Goal: Transaction & Acquisition: Purchase product/service

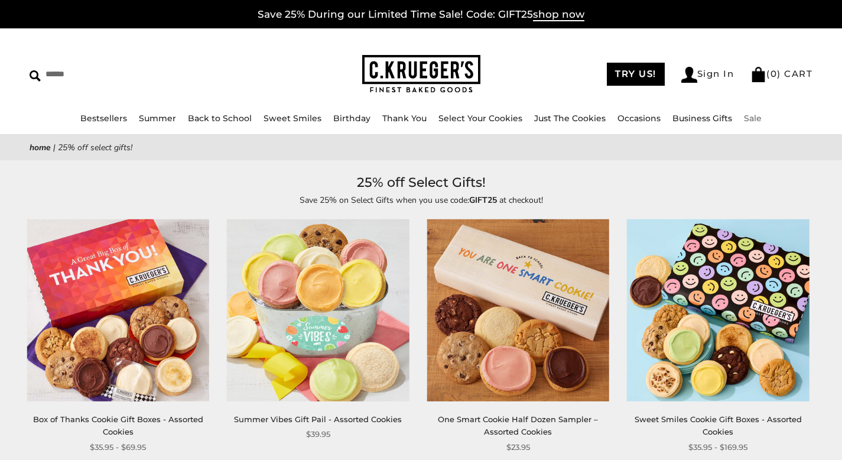
click at [748, 114] on link "Sale" at bounding box center [753, 118] width 18 height 11
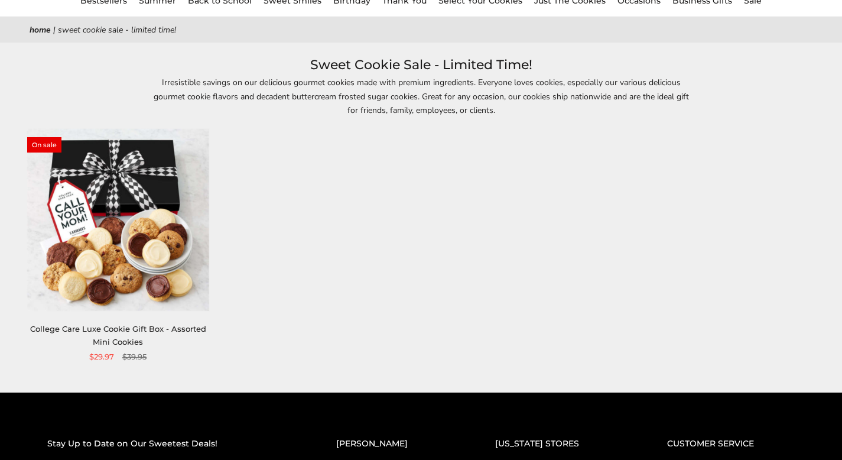
scroll to position [59, 0]
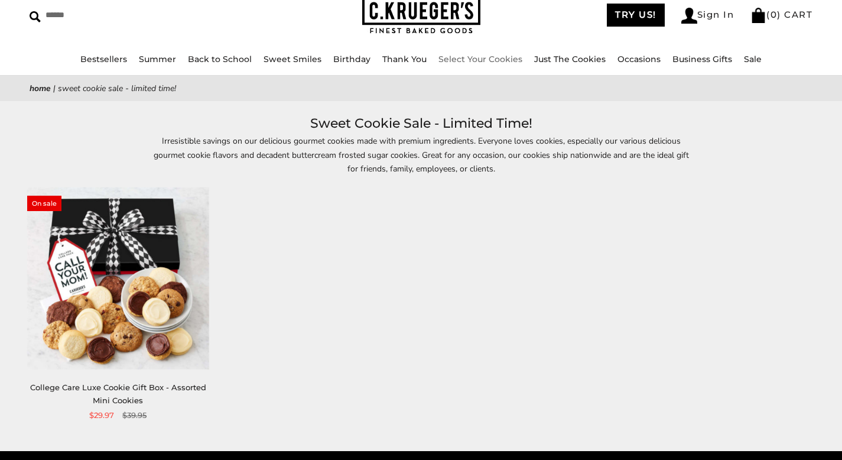
click at [487, 63] on link "Select Your Cookies" at bounding box center [480, 59] width 84 height 11
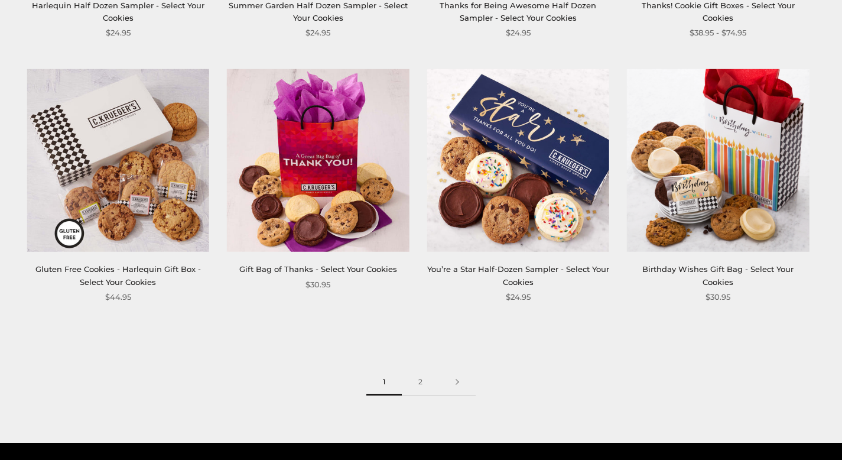
scroll to position [1655, 0]
